Goal: Navigation & Orientation: Find specific page/section

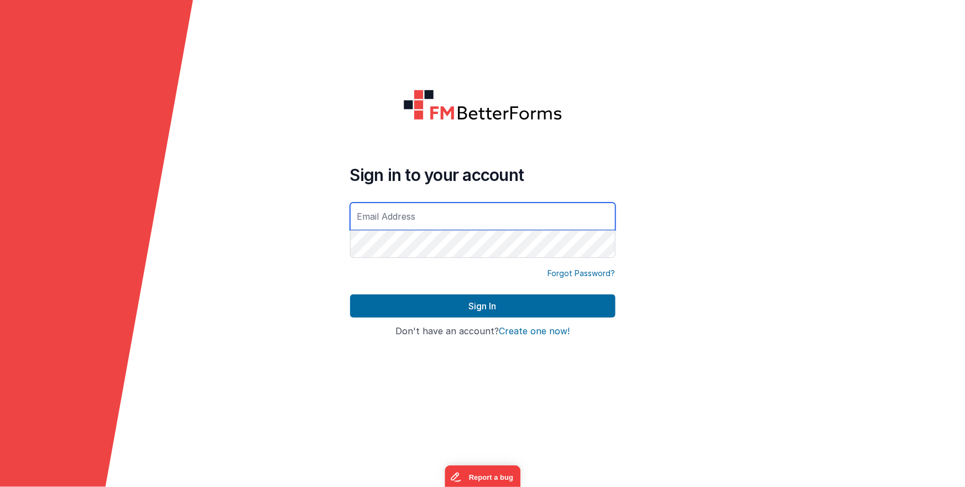
type input "[EMAIL_ADDRESS][DOMAIN_NAME]"
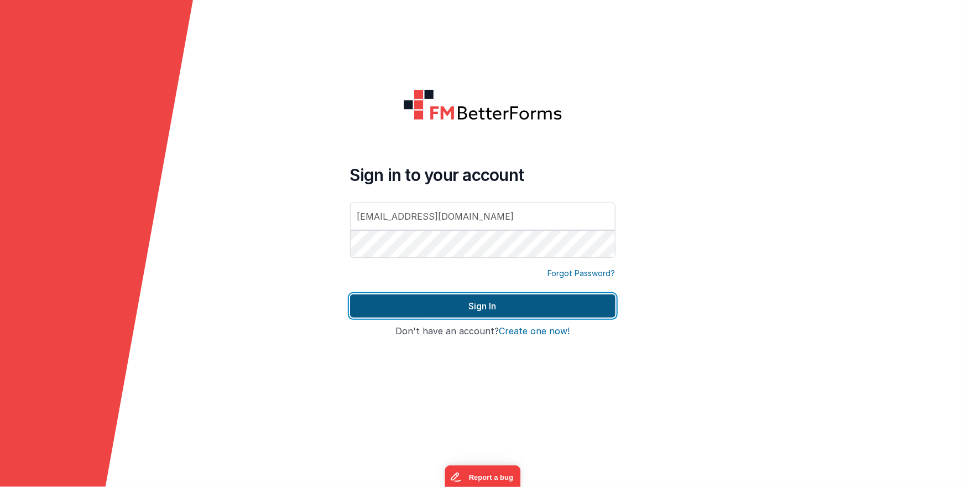
click at [518, 302] on button "Sign In" at bounding box center [482, 305] width 265 height 23
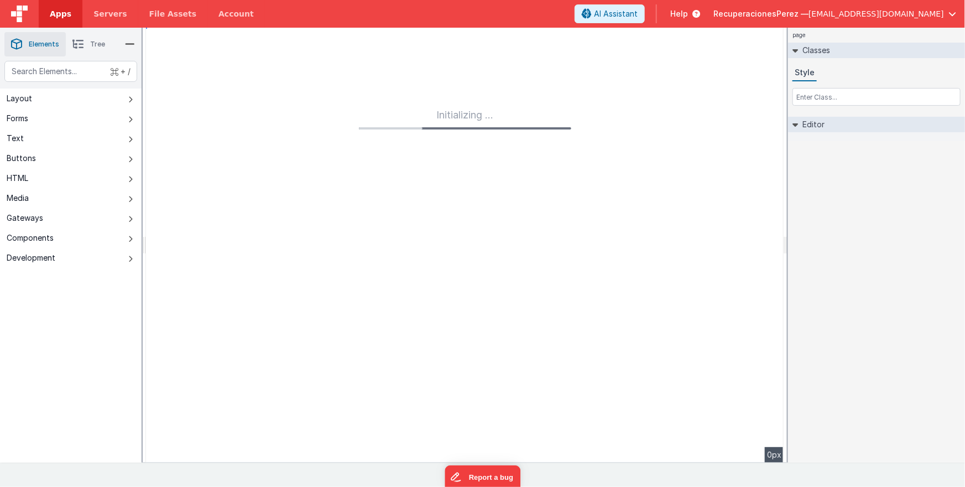
click at [59, 12] on span "Apps" at bounding box center [61, 13] width 22 height 11
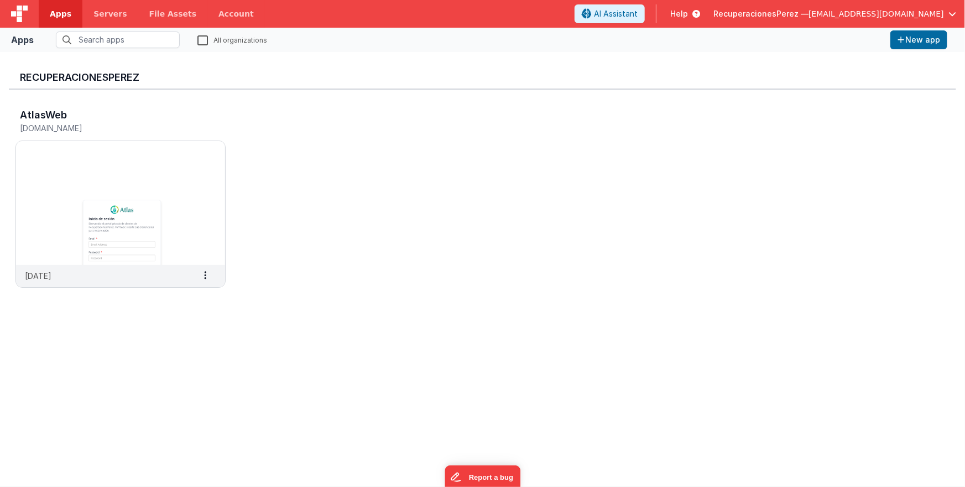
click at [896, 15] on span "[EMAIL_ADDRESS][DOMAIN_NAME]" at bounding box center [875, 13] width 135 height 11
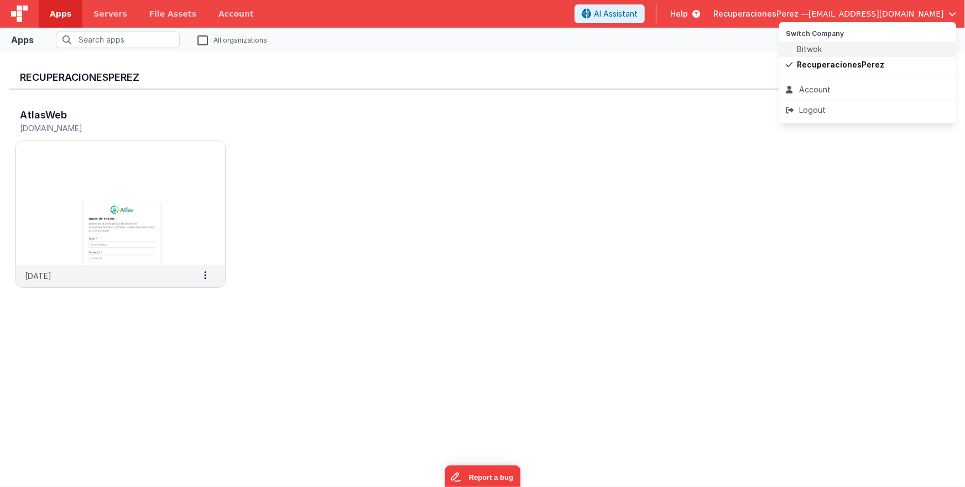
click at [825, 52] on div "Bitwok" at bounding box center [868, 49] width 164 height 11
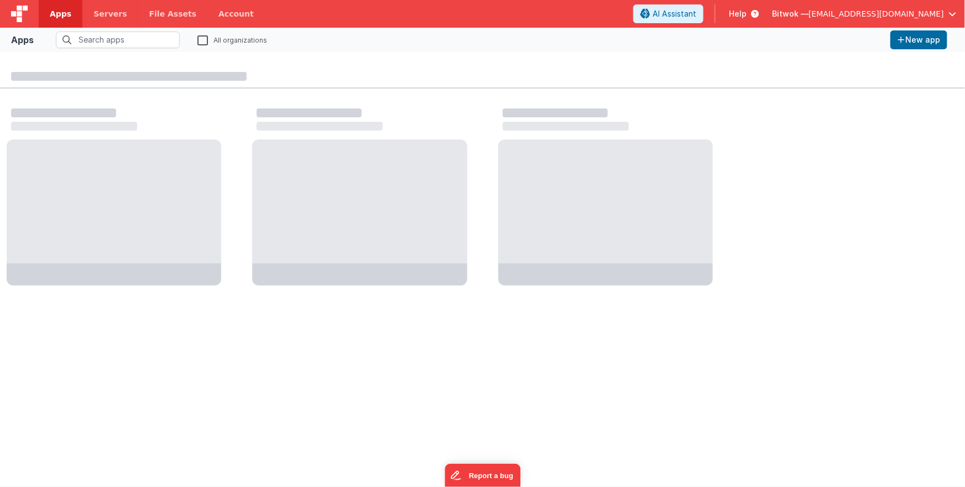
click at [842, 206] on div at bounding box center [482, 190] width 965 height 205
